Goal: Task Accomplishment & Management: Use online tool/utility

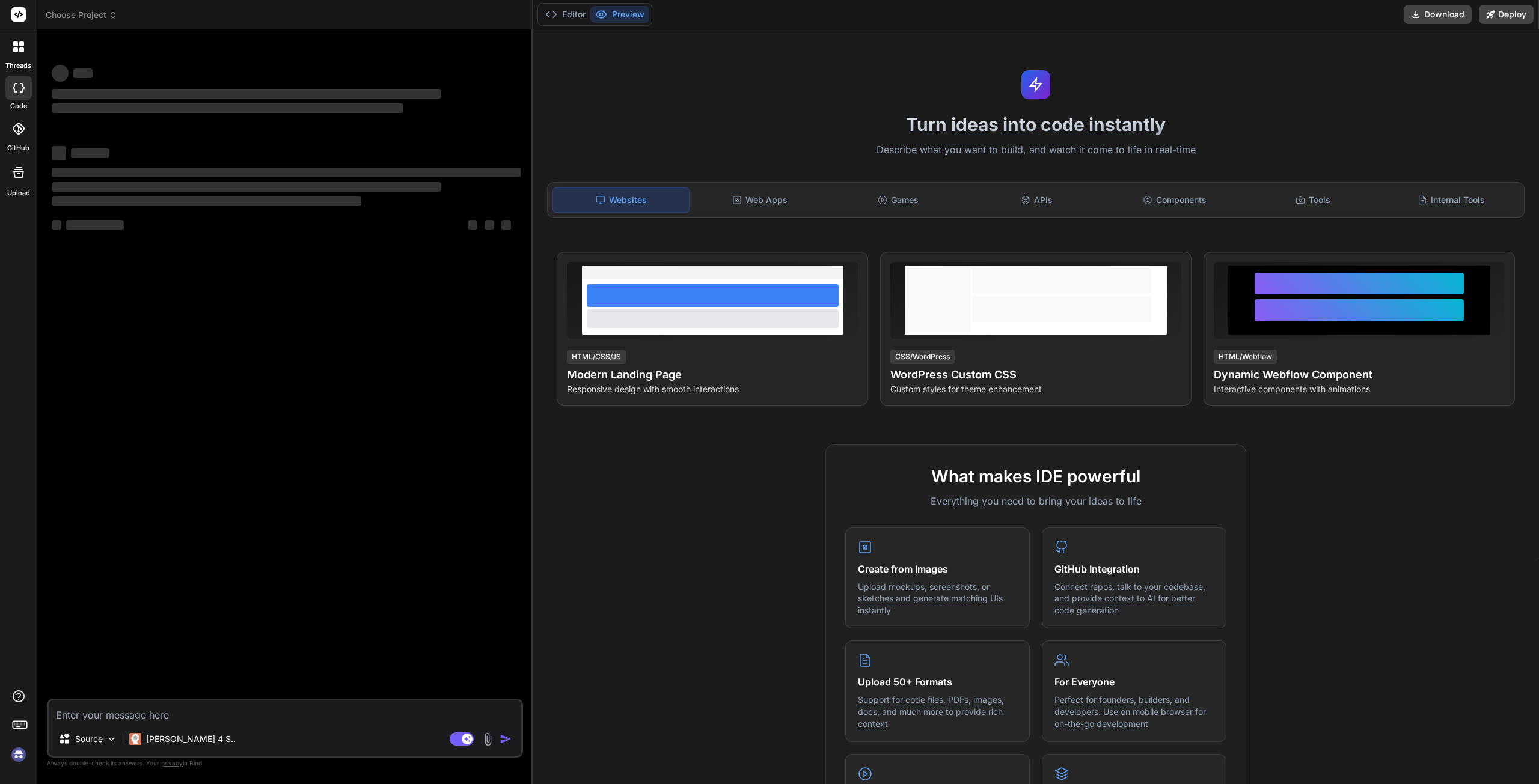
type textarea "x"
click at [365, 355] on div "‌ ‌ ‌ ‌ ‌ ‌ ‌ ‌ ‌ ‌ ‌ ‌ ‌ ‌" at bounding box center [286, 369] width 473 height 660
click at [135, 712] on textarea at bounding box center [285, 711] width 473 height 21
paste textarea "create a .csv file within the react project and then show data by importing it"
type textarea "create a .csv file within the react project and then show data by importing it"
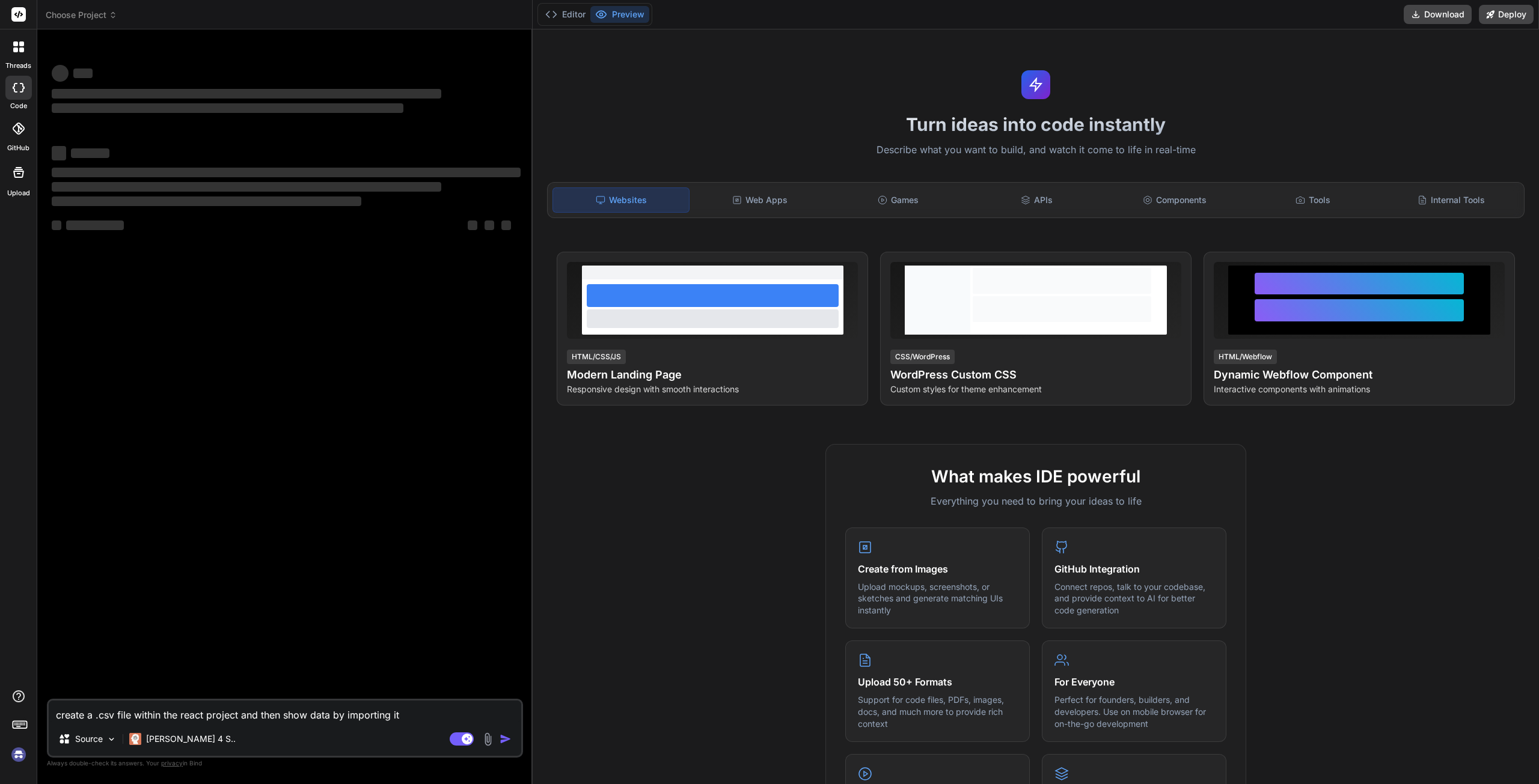
type textarea "x"
type textarea "create a .csv file within the react project and then show data by importing it"
click at [427, 719] on textarea "create a .csv file within the react project and then show data by importing it" at bounding box center [285, 711] width 473 height 21
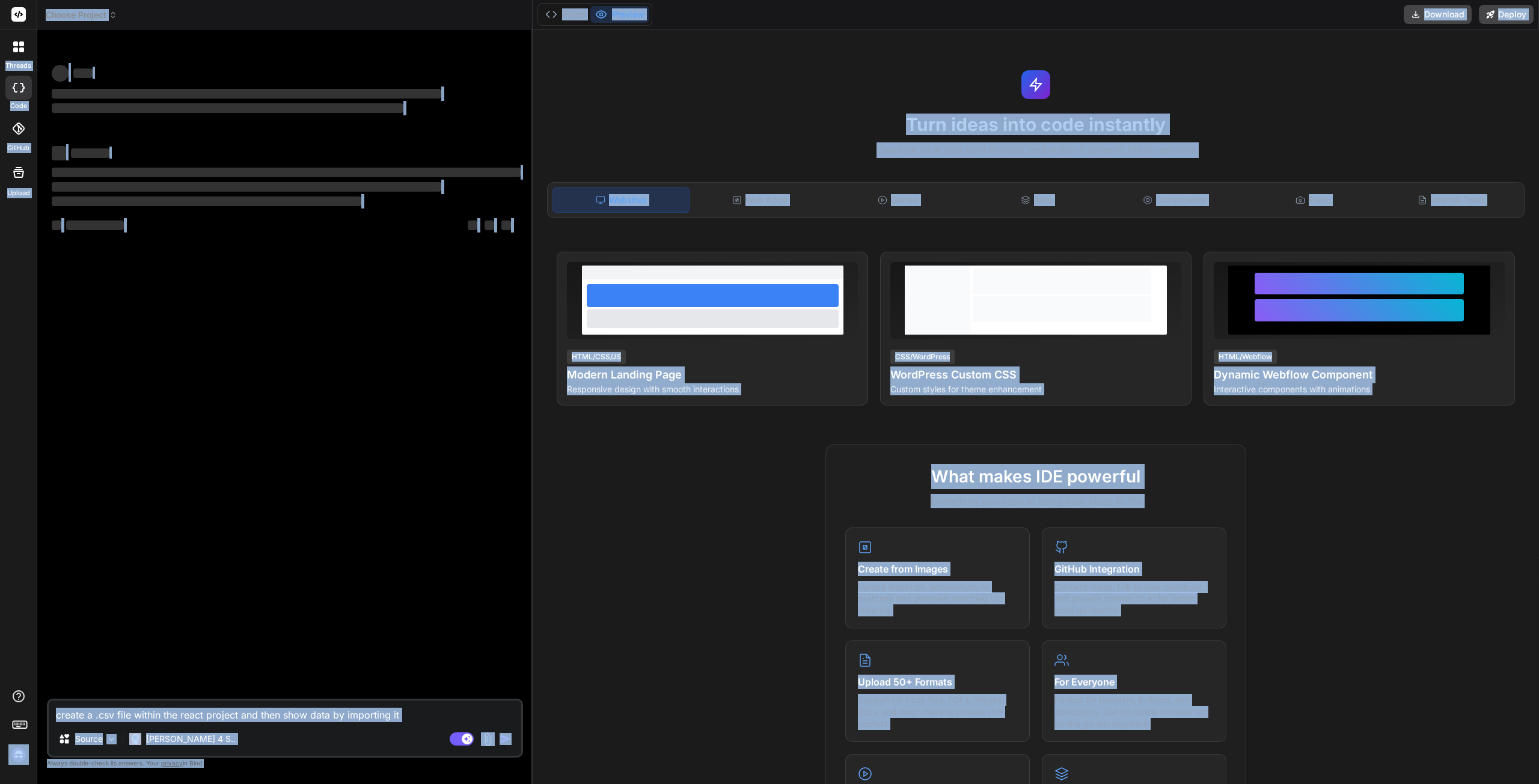
click at [388, 604] on div "‌ ‌ ‌ ‌ ‌ ‌ ‌ ‌ ‌ ‌ ‌ ‌ ‌ ‌" at bounding box center [286, 369] width 473 height 660
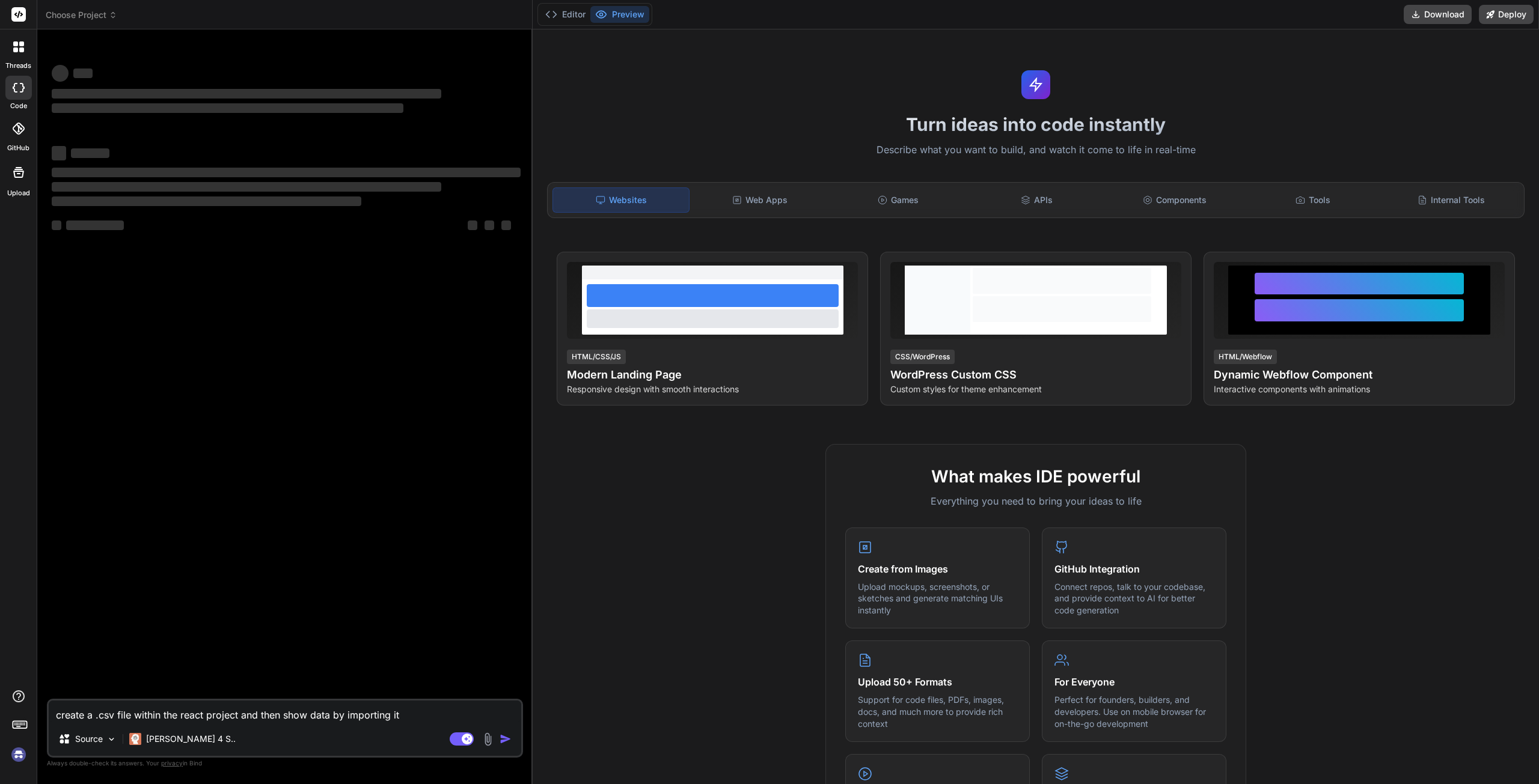
click at [417, 709] on textarea "create a .csv file within the react project and then show data by importing it" at bounding box center [285, 711] width 473 height 21
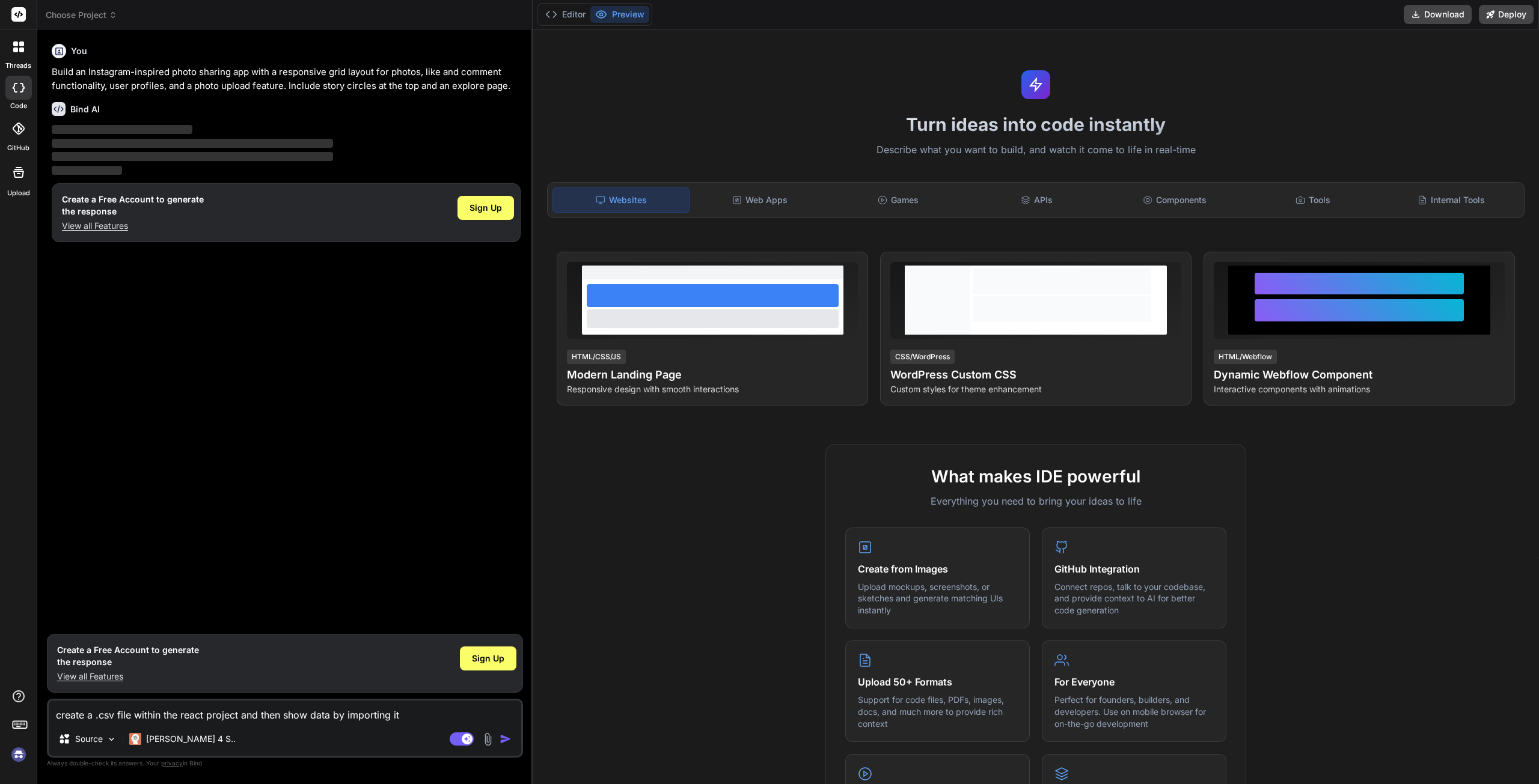
type textarea "x"
click at [335, 520] on div "You Build an Instagram-inspired photo sharing app with a responsive grid layout…" at bounding box center [286, 333] width 473 height 589
click at [271, 716] on textarea at bounding box center [285, 711] width 473 height 21
paste textarea "create a .csv file within the react project and then show data by importing it"
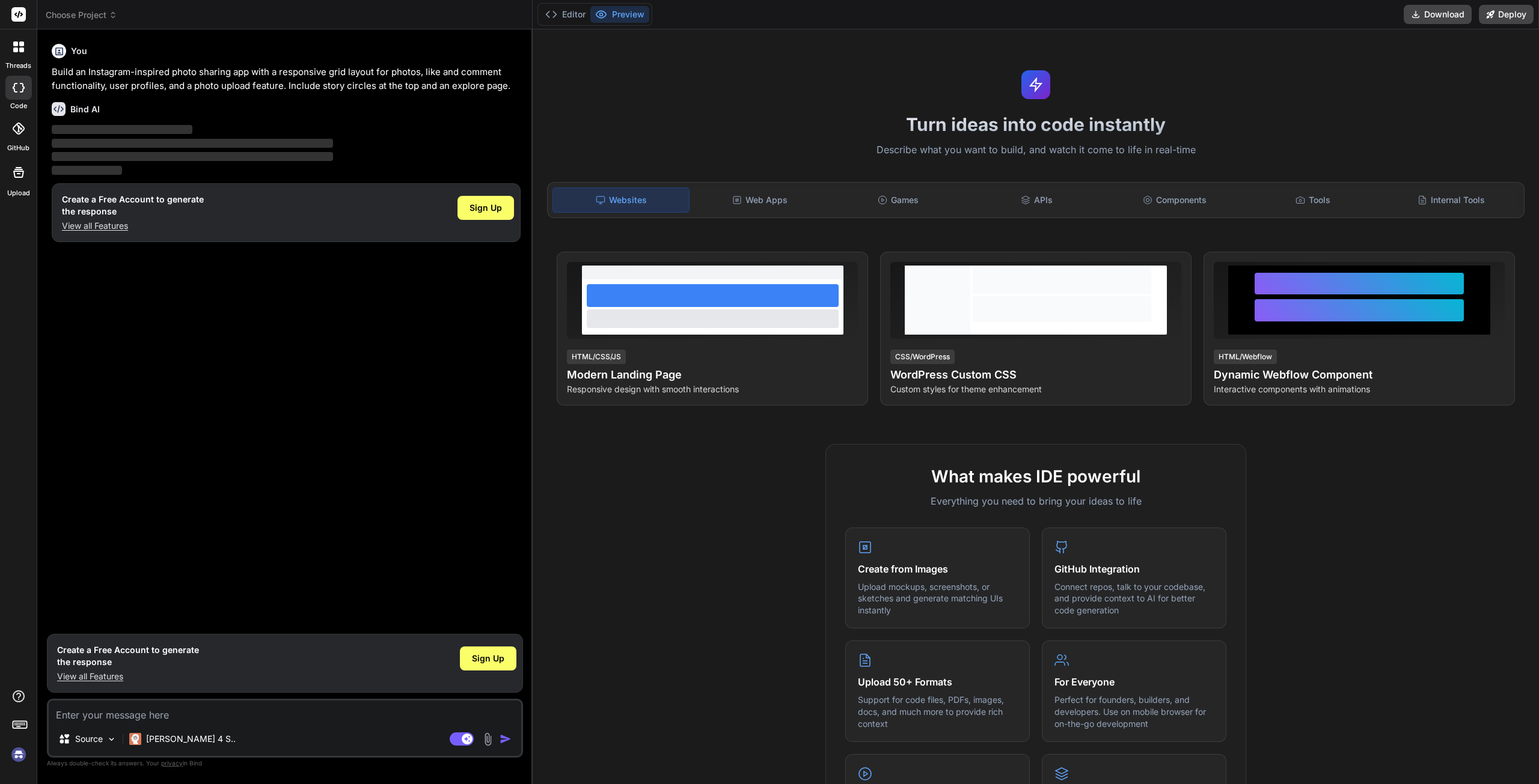
type textarea "create a .csv file within the react project and then show data by importing it"
type textarea "x"
type textarea "create a .csv file within the react project and then show data by importing it"
click at [507, 744] on img "button" at bounding box center [506, 739] width 12 height 12
click at [505, 740] on img "button" at bounding box center [506, 739] width 12 height 12
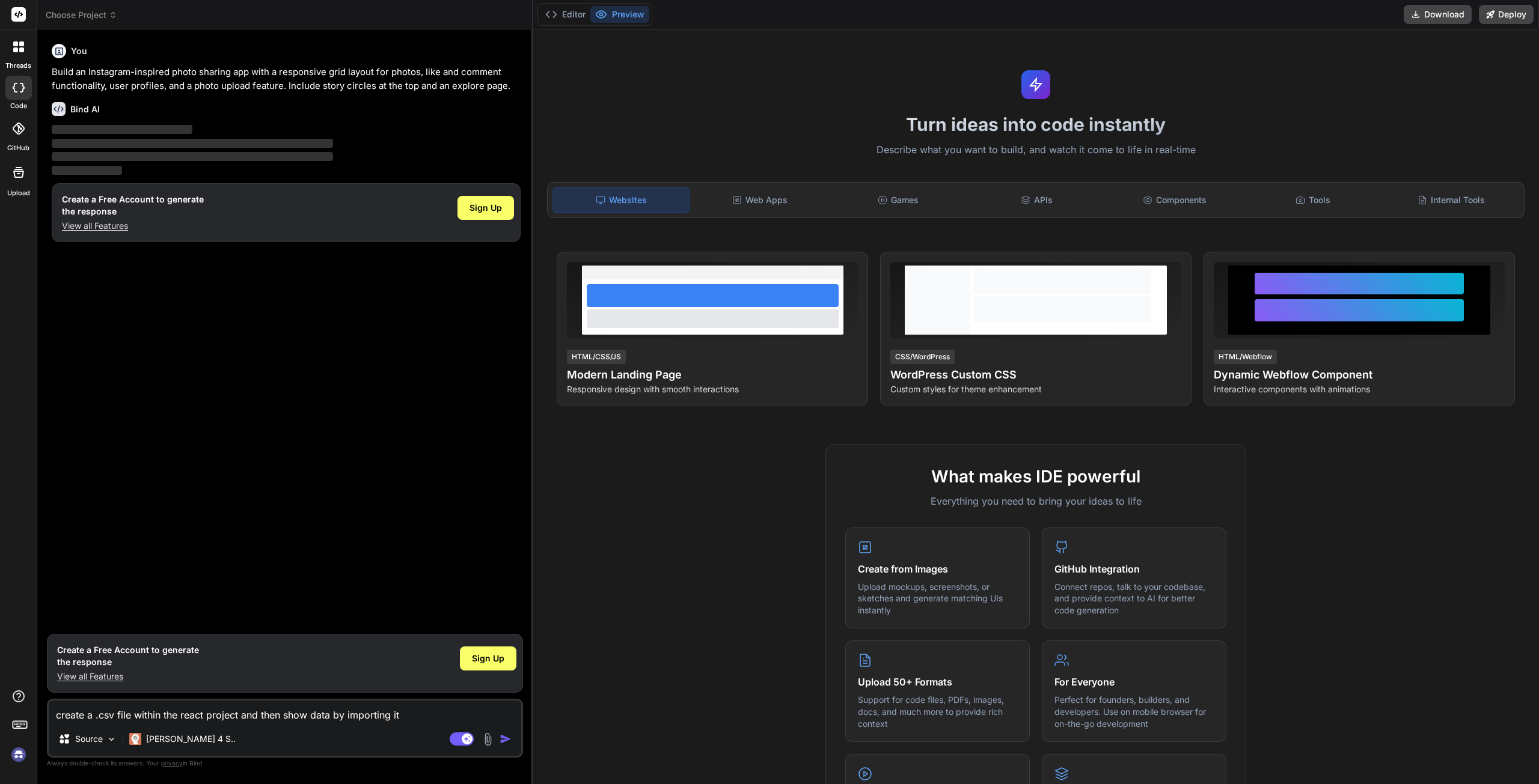
click at [216, 72] on p "Build an Instagram-inspired photo sharing app with a responsive grid layout for…" at bounding box center [286, 78] width 469 height 27
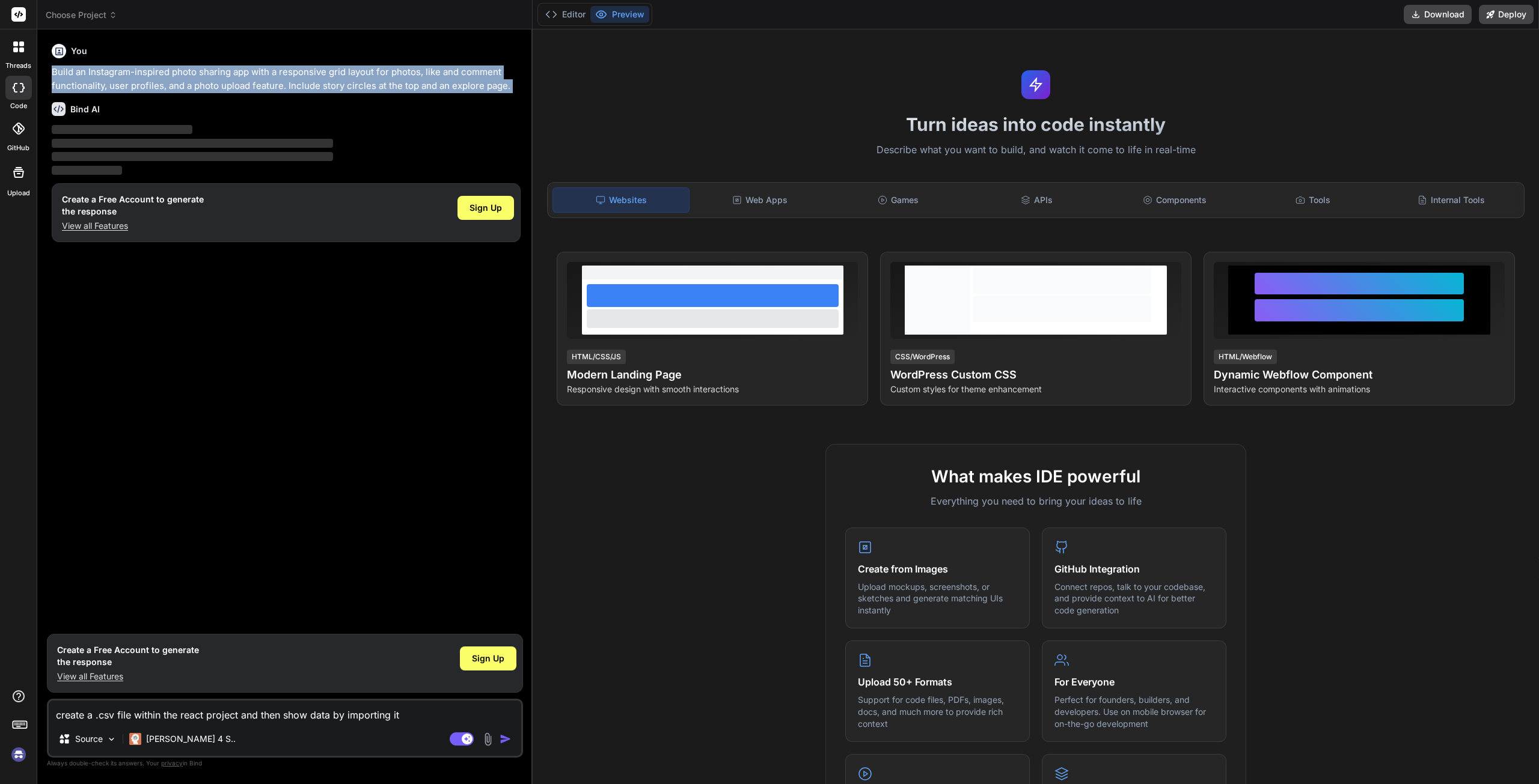
click at [216, 72] on p "Build an Instagram-inspired photo sharing app with a responsive grid layout for…" at bounding box center [286, 78] width 469 height 27
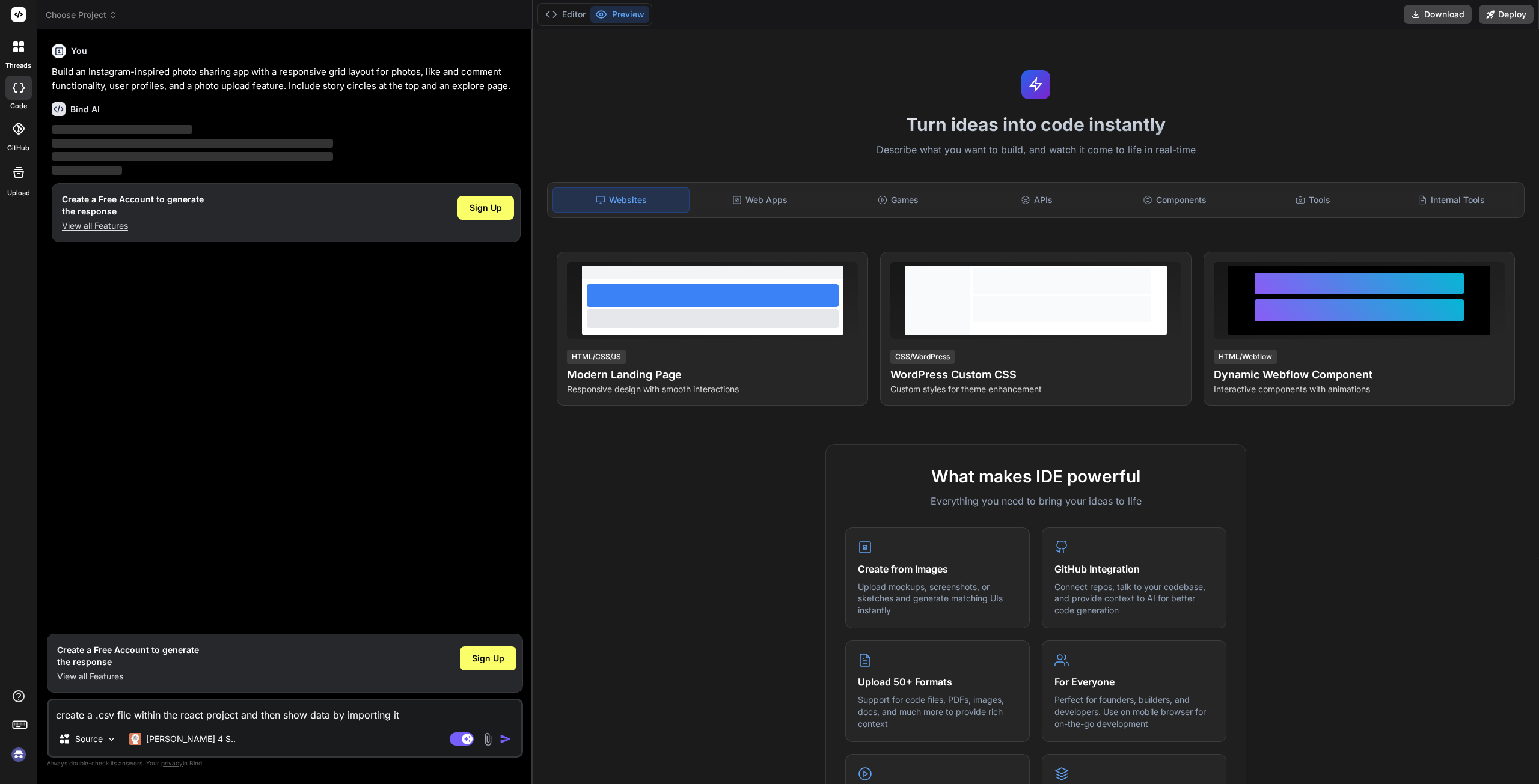
click at [283, 94] on div "Bind AI ‌ ‌ ‌ ‌" at bounding box center [286, 134] width 469 height 85
click at [736, 204] on icon at bounding box center [737, 200] width 10 height 10
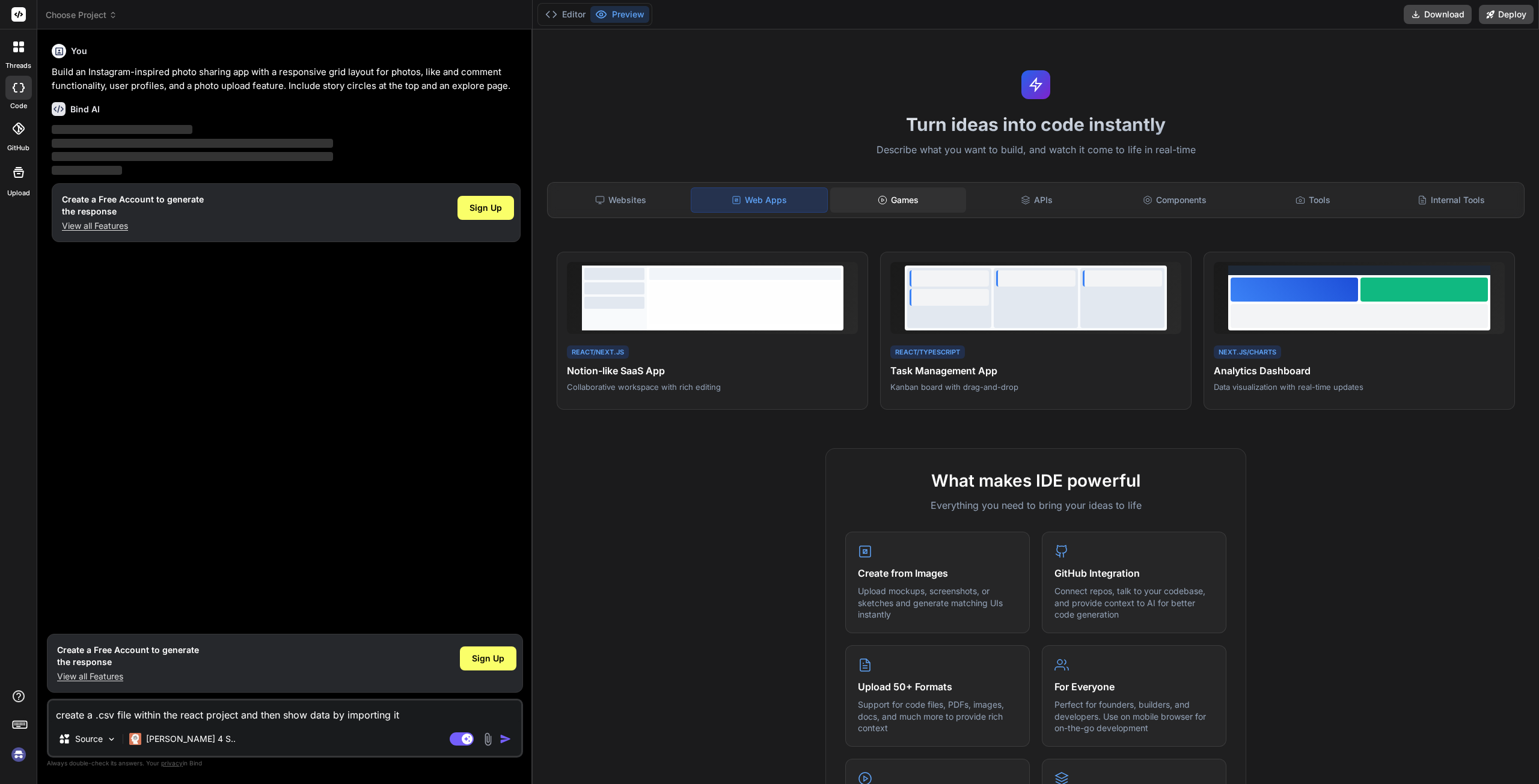
click at [880, 196] on icon at bounding box center [882, 200] width 10 height 10
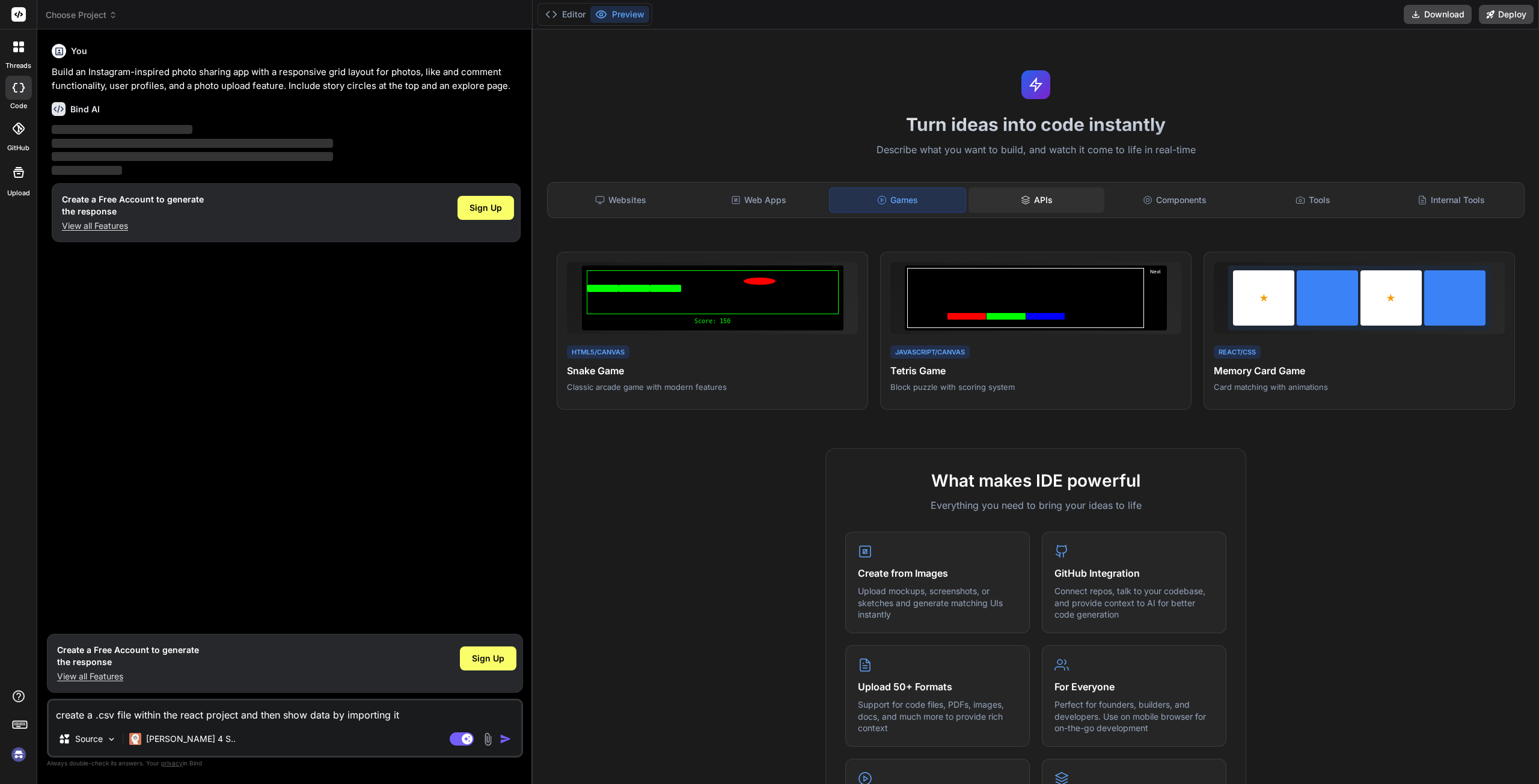
click at [1050, 191] on div "APIs" at bounding box center [1036, 200] width 136 height 26
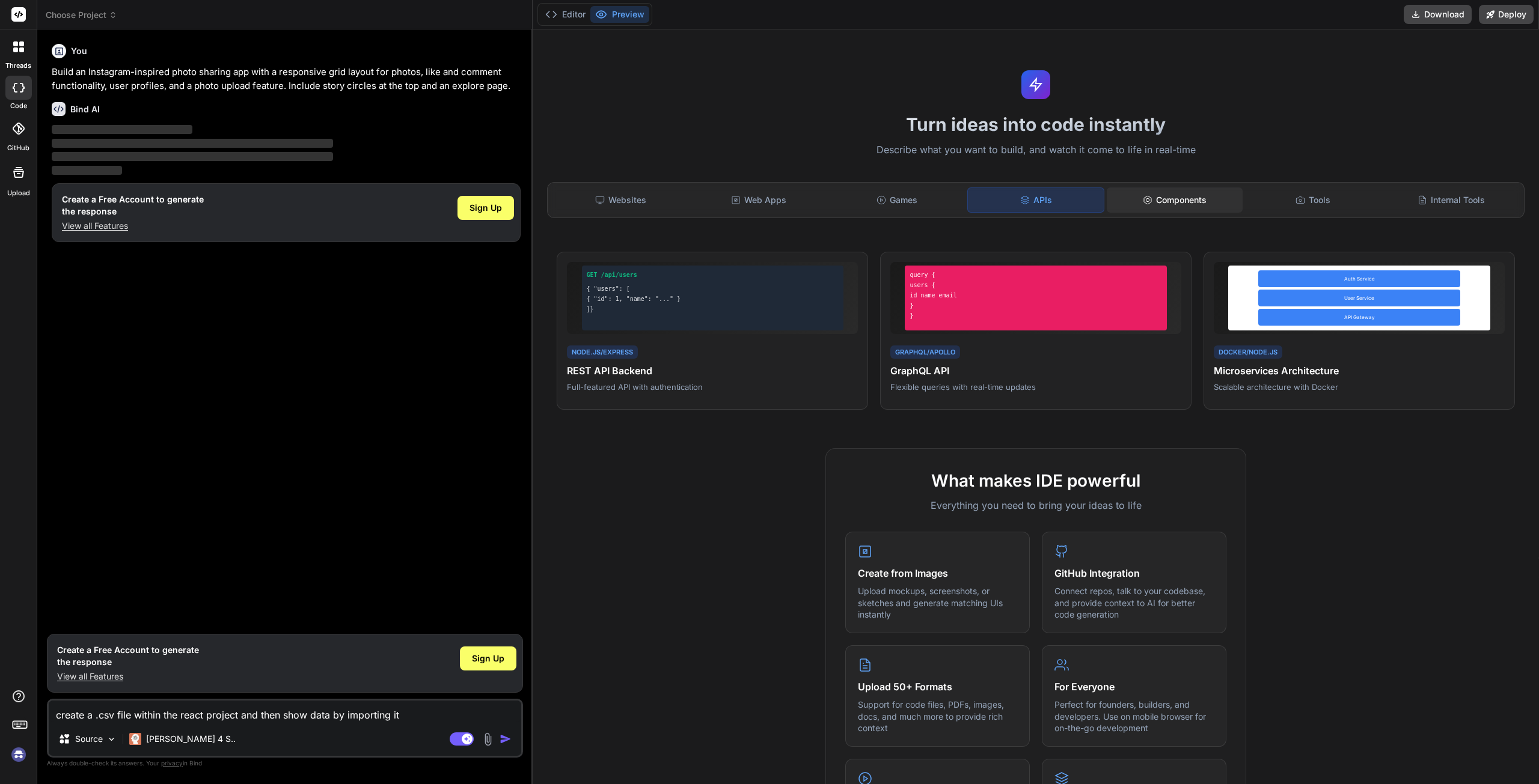
click at [1164, 195] on div "Components" at bounding box center [1174, 200] width 136 height 26
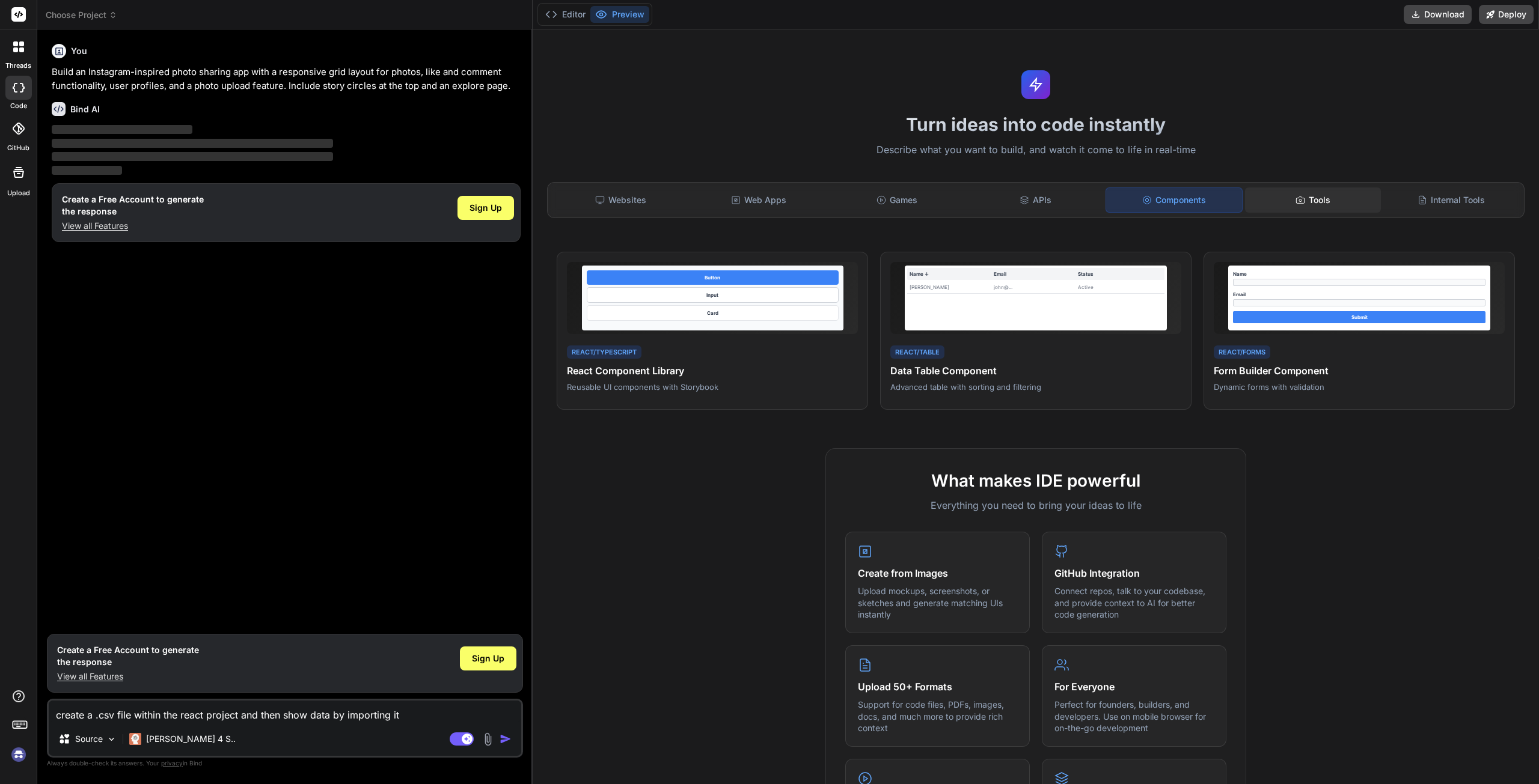
click at [1274, 192] on div "Tools" at bounding box center [1313, 200] width 136 height 26
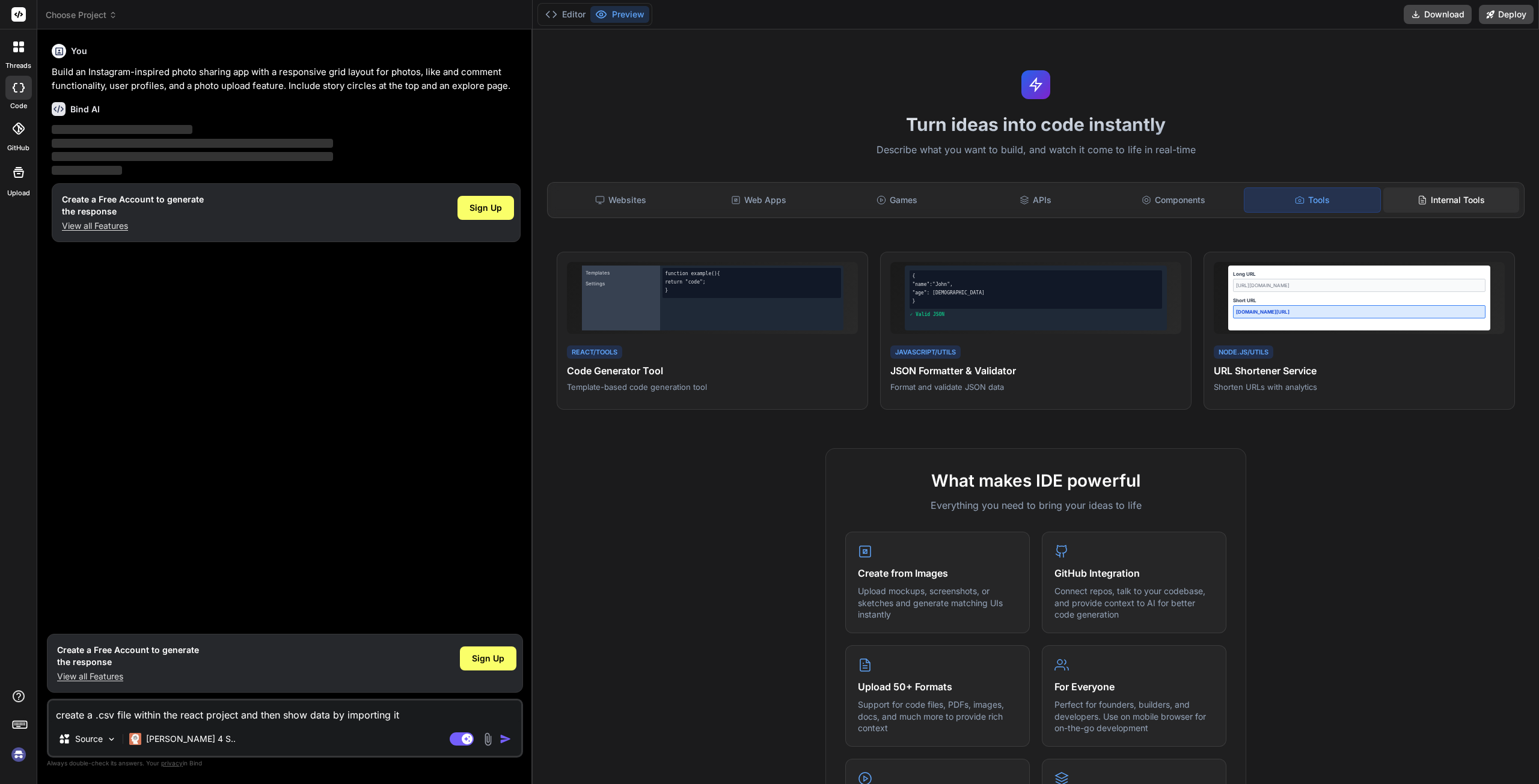
click at [1429, 195] on div "Internal Tools" at bounding box center [1451, 200] width 136 height 26
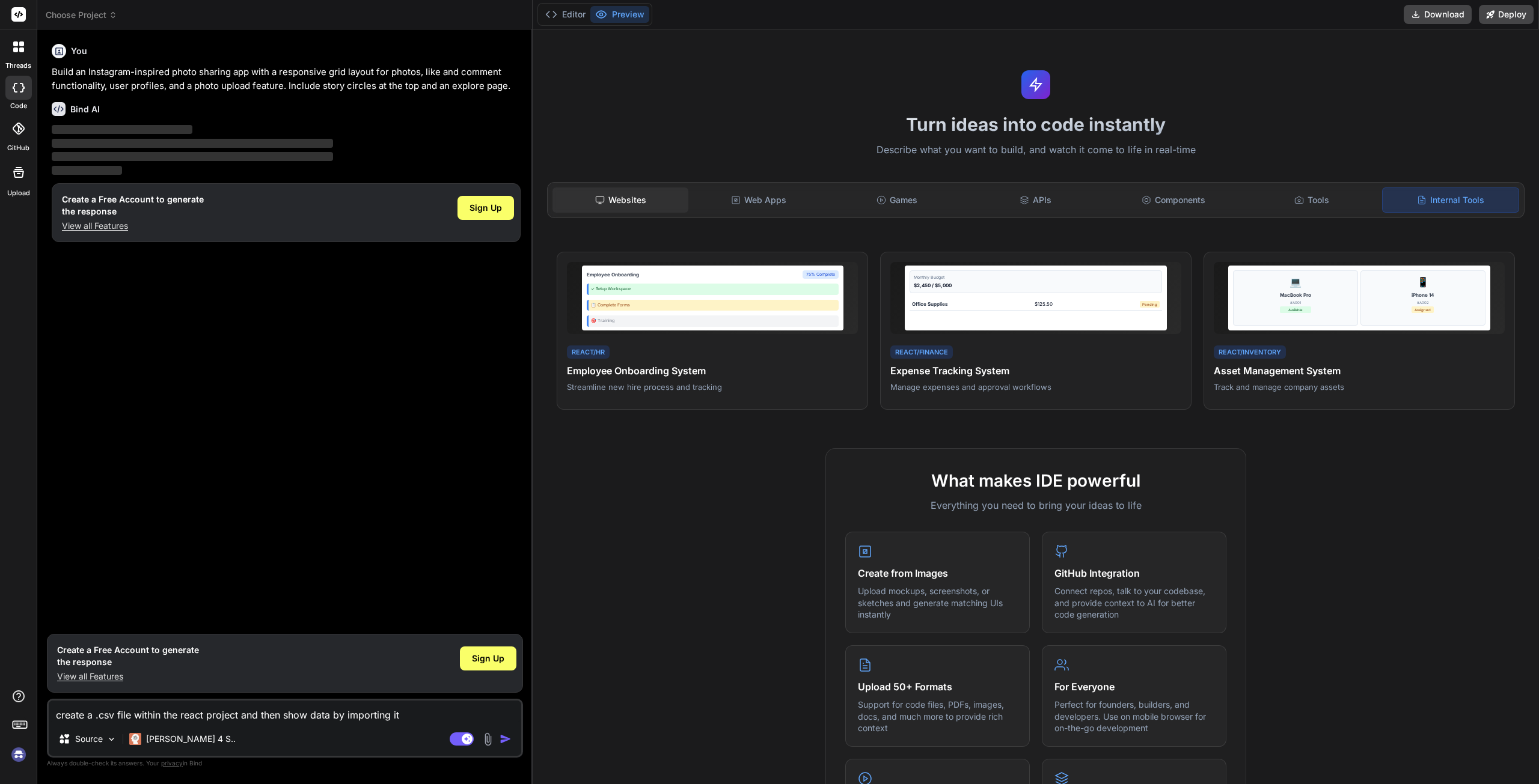
click at [629, 205] on div "Websites" at bounding box center [620, 200] width 136 height 26
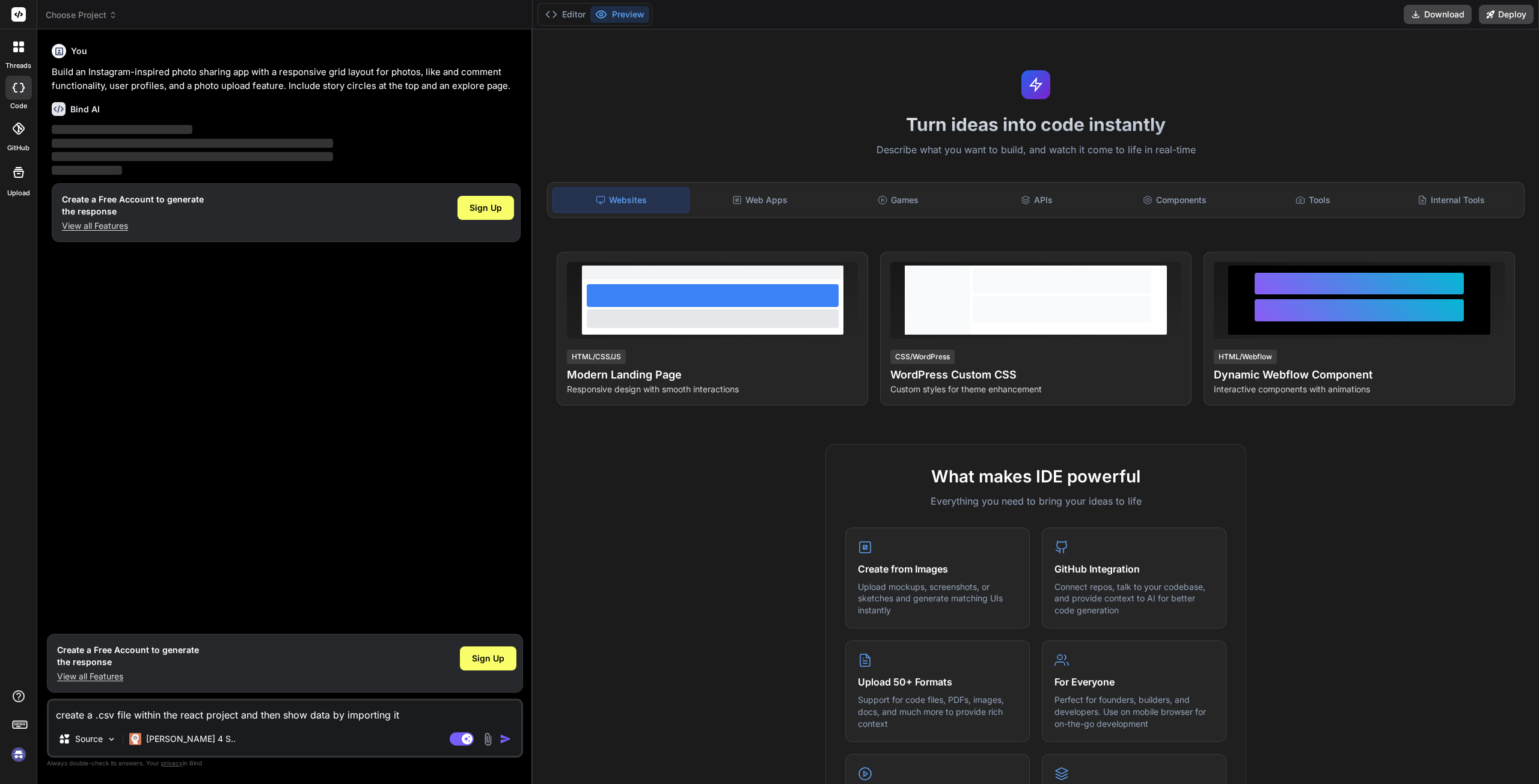
click at [350, 455] on div "You Build an Instagram-inspired photo sharing app with a responsive grid layout…" at bounding box center [286, 333] width 473 height 589
click at [360, 712] on textarea "create a .csv file within the react project and then show data by importing it" at bounding box center [285, 711] width 473 height 21
click at [506, 740] on img "button" at bounding box center [506, 739] width 12 height 12
click at [476, 735] on div "Agent Mode. When this toggle is activated, AI automatically makes decisions, re…" at bounding box center [482, 739] width 69 height 14
click at [467, 739] on icon at bounding box center [467, 738] width 6 height 6
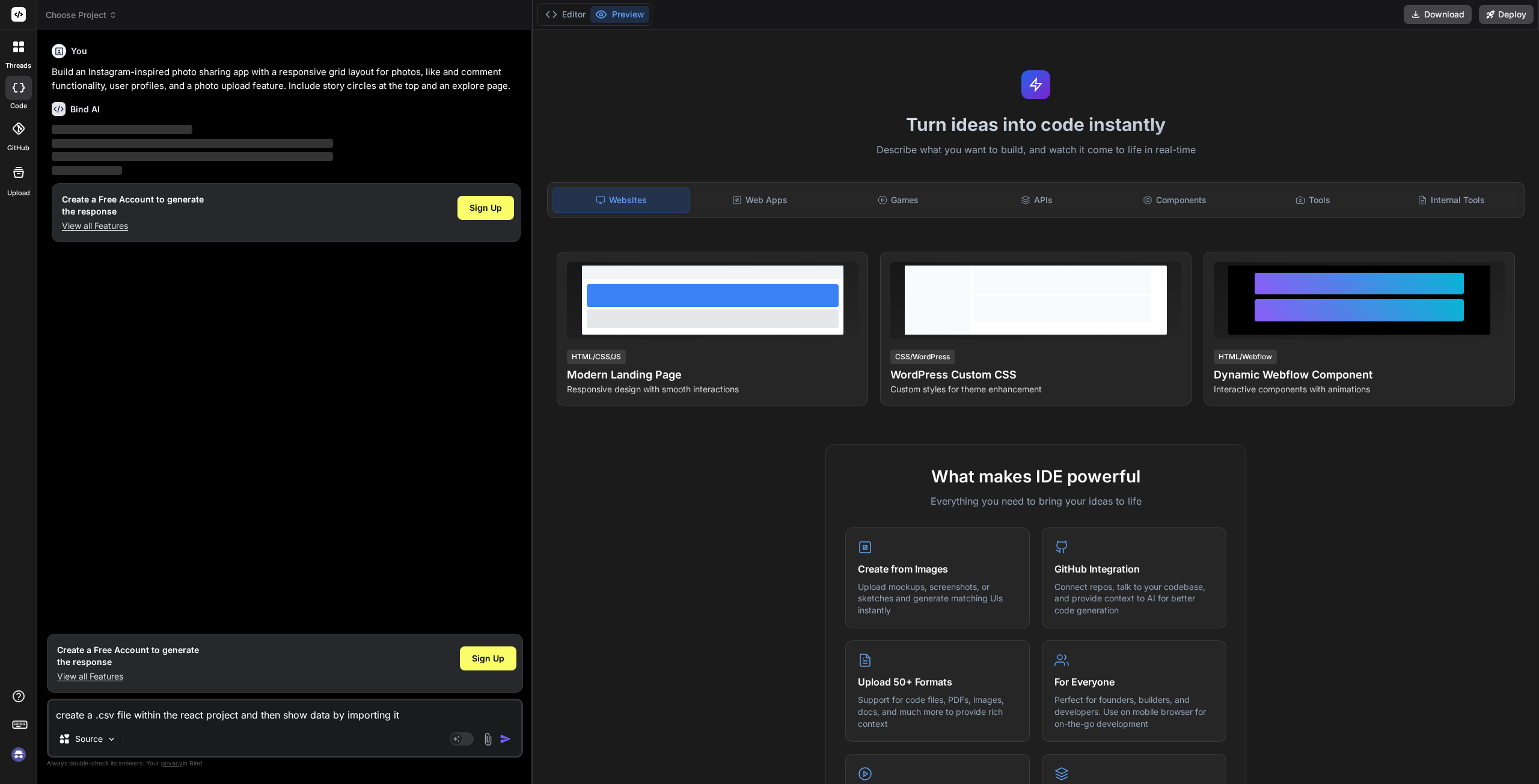
click at [493, 739] on img at bounding box center [487, 739] width 14 height 14
type textarea "x"
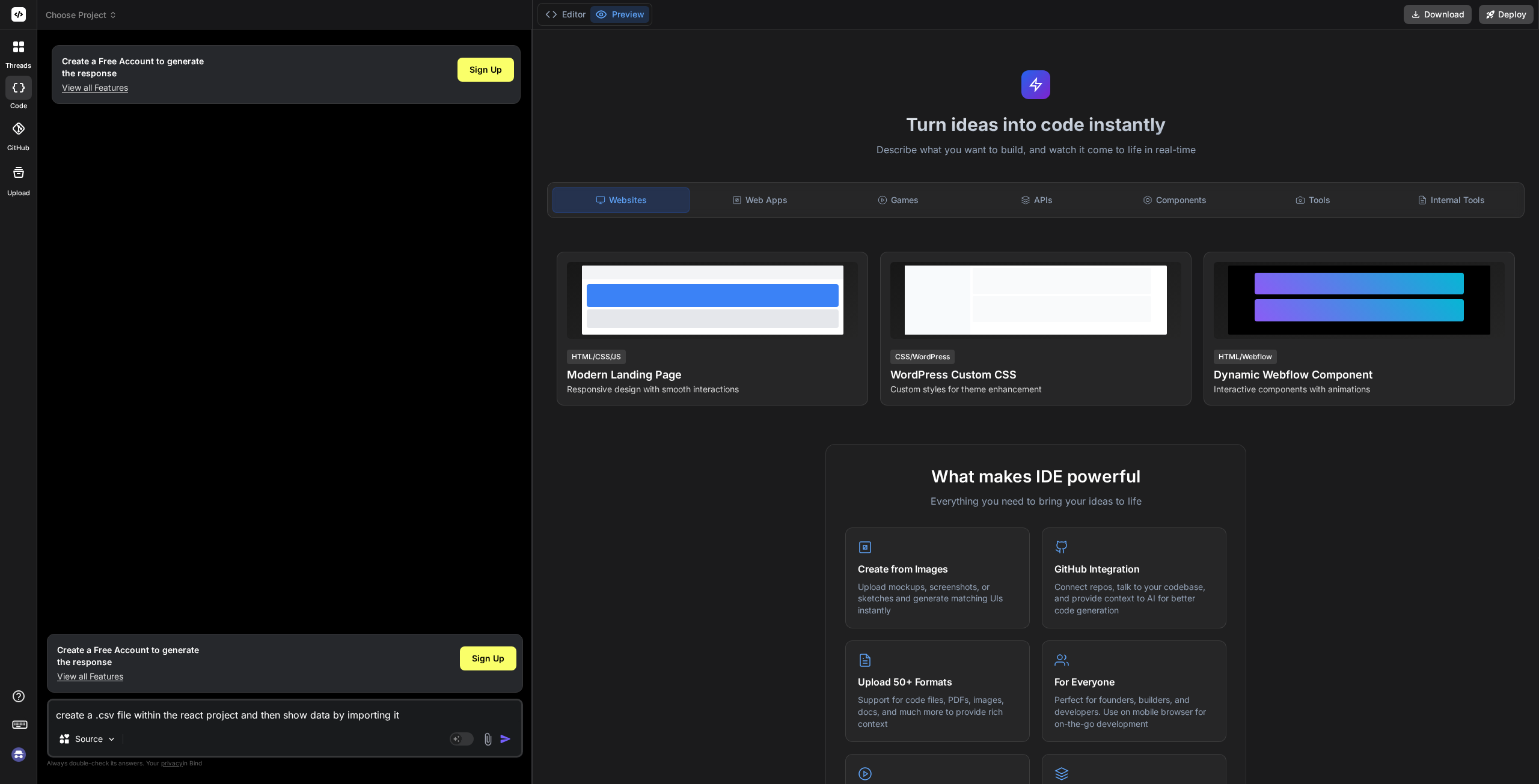
click at [415, 718] on textarea "create a .csv file within the react project and then show data by importing it" at bounding box center [285, 711] width 473 height 21
click at [497, 735] on div "Agent Mode. When this toggle is activated, AI automatically makes decisions, re…" at bounding box center [482, 739] width 69 height 14
click at [502, 739] on img "button" at bounding box center [506, 739] width 12 height 12
click at [393, 714] on textarea "create a .csv file within the react project and then show data by importing it" at bounding box center [285, 711] width 473 height 21
click at [391, 313] on div "Create a Free Account to generate the response View all Features Sign Up" at bounding box center [286, 333] width 473 height 589
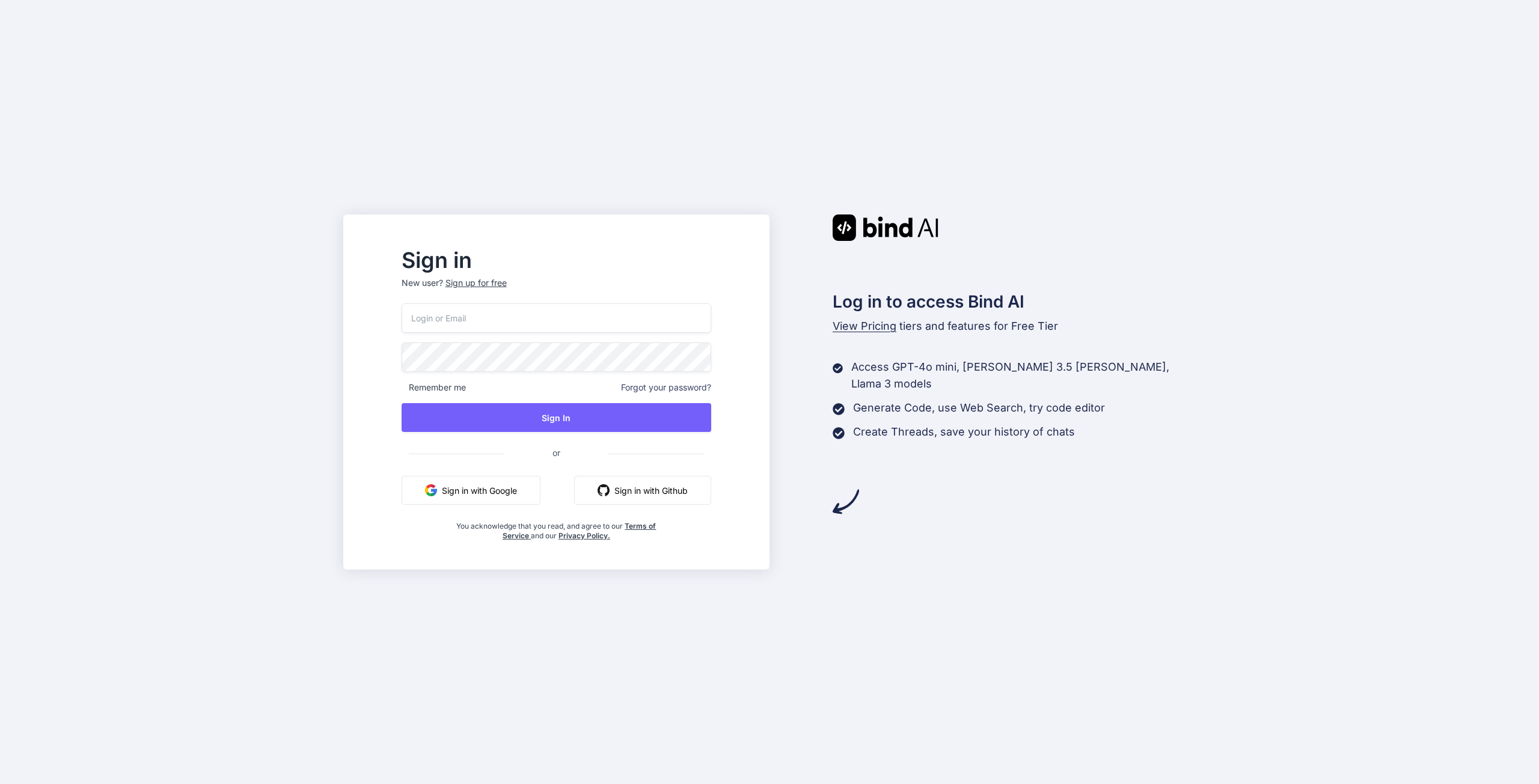
click at [1336, 121] on div "Sign in New user? Sign up for free Remember me Forgot your password? Sign In or…" at bounding box center [770, 392] width 1539 height 784
click at [509, 503] on button "Sign in with Google" at bounding box center [471, 490] width 139 height 29
click at [725, 162] on div "Sign in New user? Sign up for free Remember me Forgot your password? Sign In or…" at bounding box center [770, 392] width 1539 height 784
